Goal: Task Accomplishment & Management: Manage account settings

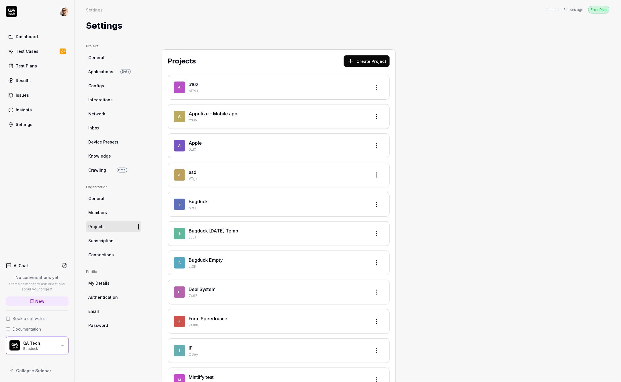
click at [115, 251] on link "Connections" at bounding box center [113, 254] width 55 height 11
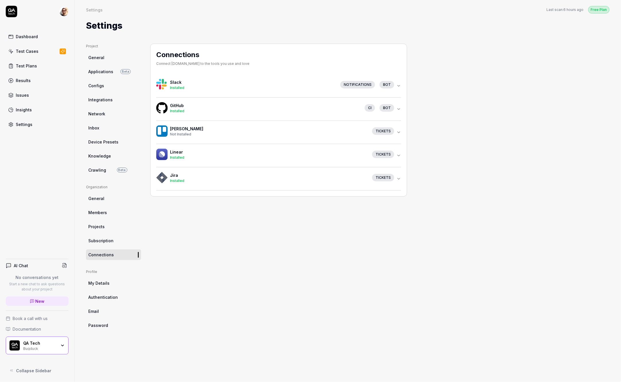
click at [340, 102] on h4 "GitHub" at bounding box center [265, 105] width 190 height 6
click at [262, 114] on div "GitHub Installed CI bot" at bounding box center [276, 109] width 240 height 14
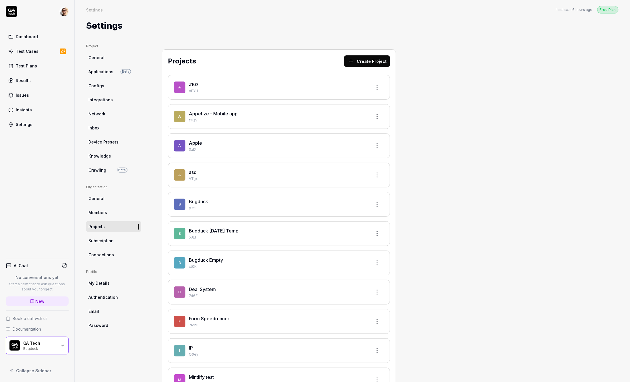
click at [120, 254] on link "Connections" at bounding box center [113, 254] width 55 height 11
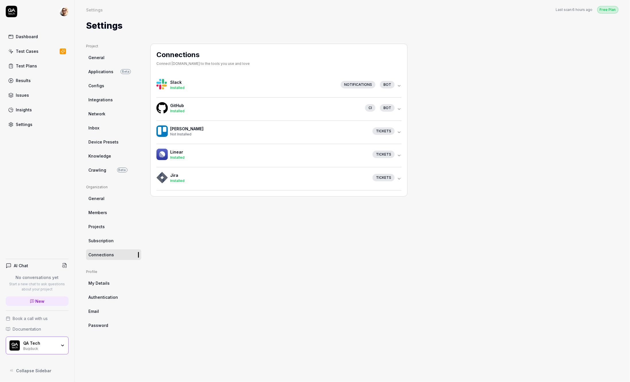
click at [257, 98] on button "GitHub Installed CI bot" at bounding box center [278, 109] width 245 height 23
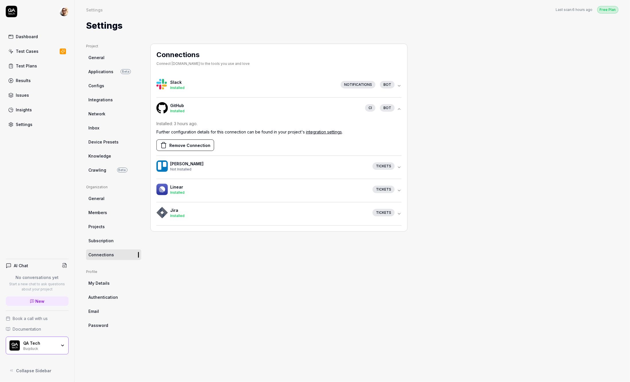
click at [193, 145] on button "Remove Connection" at bounding box center [185, 144] width 58 height 11
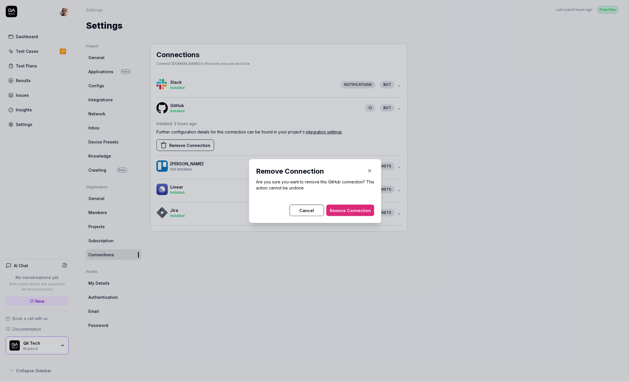
click at [356, 214] on button "Remove Connection" at bounding box center [350, 210] width 48 height 11
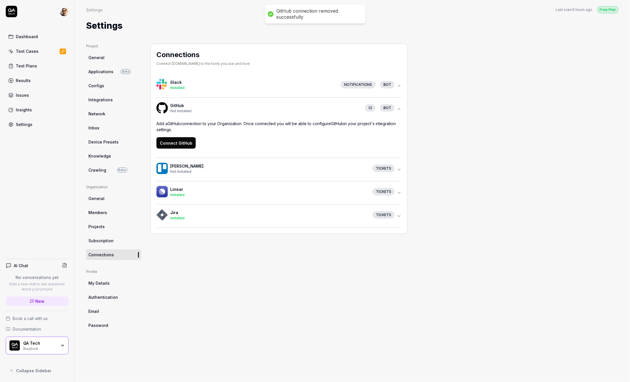
click at [179, 143] on button "Connect GitHub" at bounding box center [175, 142] width 39 height 11
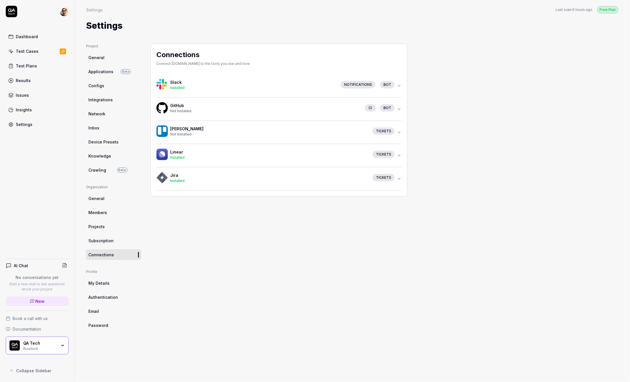
click at [173, 115] on div "GitHub Not Installed CI bot" at bounding box center [276, 109] width 240 height 14
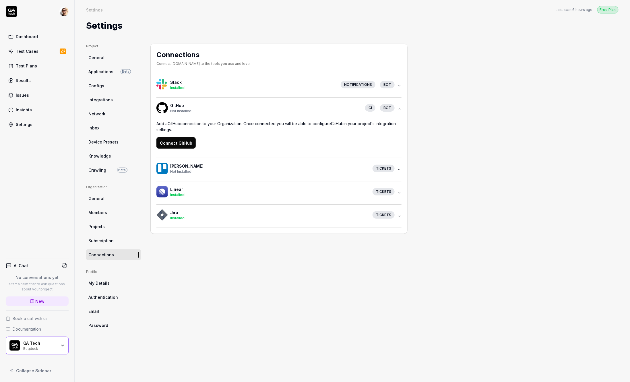
click at [291, 114] on div "GitHub Not Installed CI bot" at bounding box center [276, 109] width 240 height 14
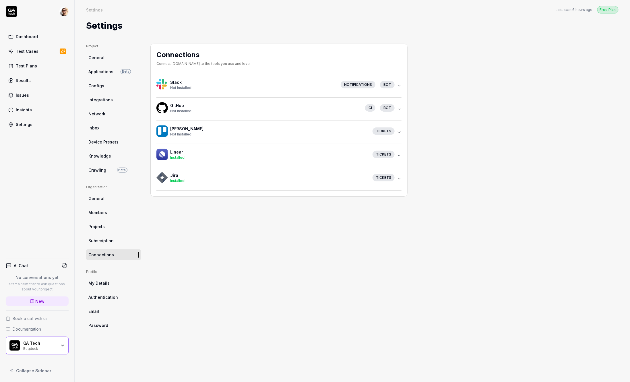
click at [310, 110] on div "Not Installed" at bounding box center [265, 110] width 190 height 5
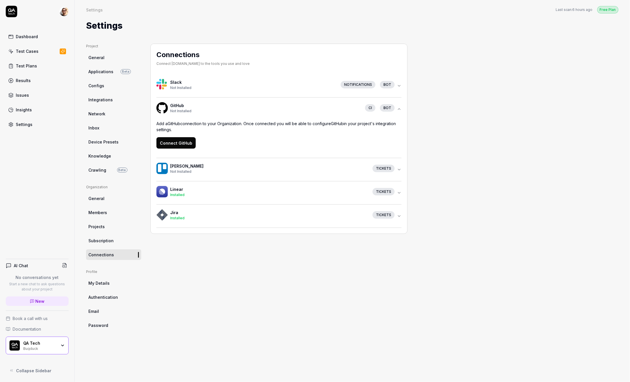
click at [192, 146] on button "Connect GitHub" at bounding box center [175, 142] width 39 height 11
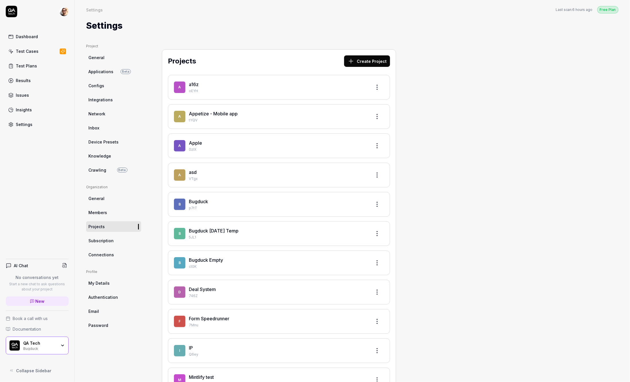
click at [112, 254] on span "Connections" at bounding box center [101, 255] width 26 height 6
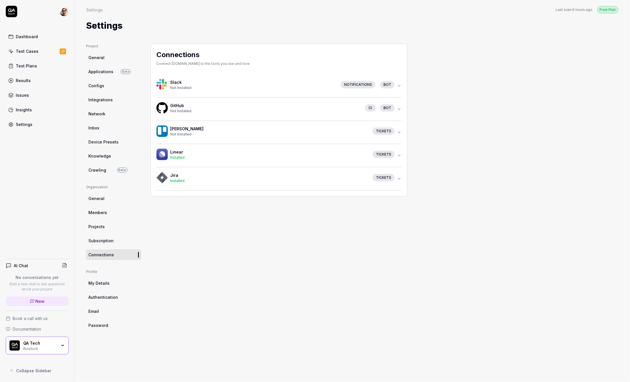
click at [194, 112] on div "Not Installed" at bounding box center [265, 110] width 190 height 5
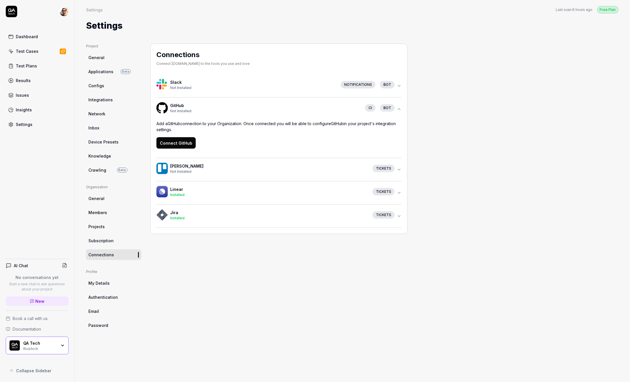
click at [186, 140] on button "Connect GitHub" at bounding box center [175, 142] width 39 height 11
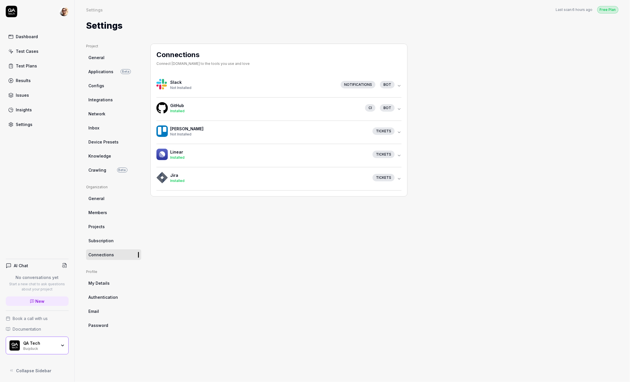
click at [236, 108] on div "Installed" at bounding box center [265, 110] width 190 height 5
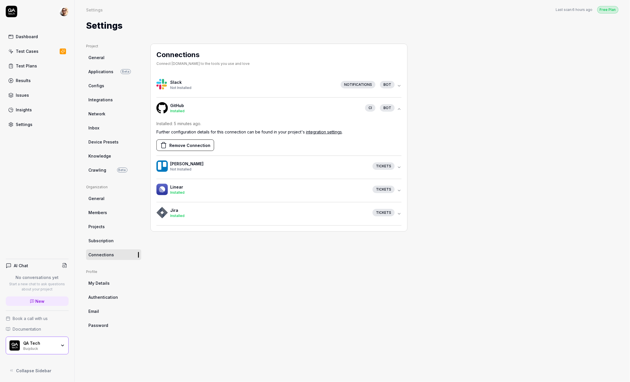
click at [193, 143] on button "Remove Connection" at bounding box center [185, 144] width 58 height 11
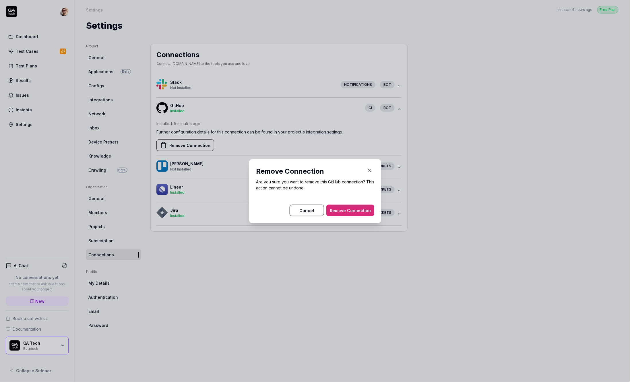
click at [360, 213] on button "Remove Connection" at bounding box center [350, 210] width 48 height 11
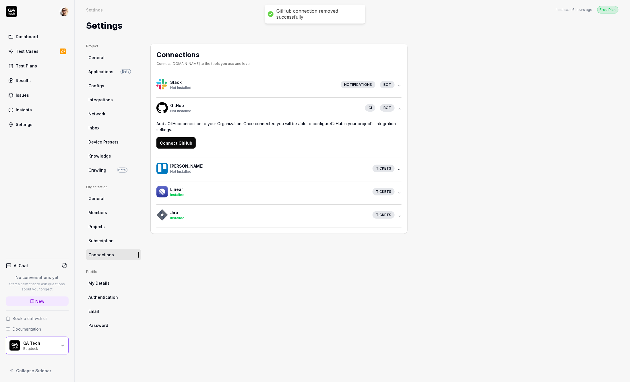
click at [191, 141] on button "Connect GitHub" at bounding box center [175, 142] width 39 height 11
